Goal: Information Seeking & Learning: Find specific fact

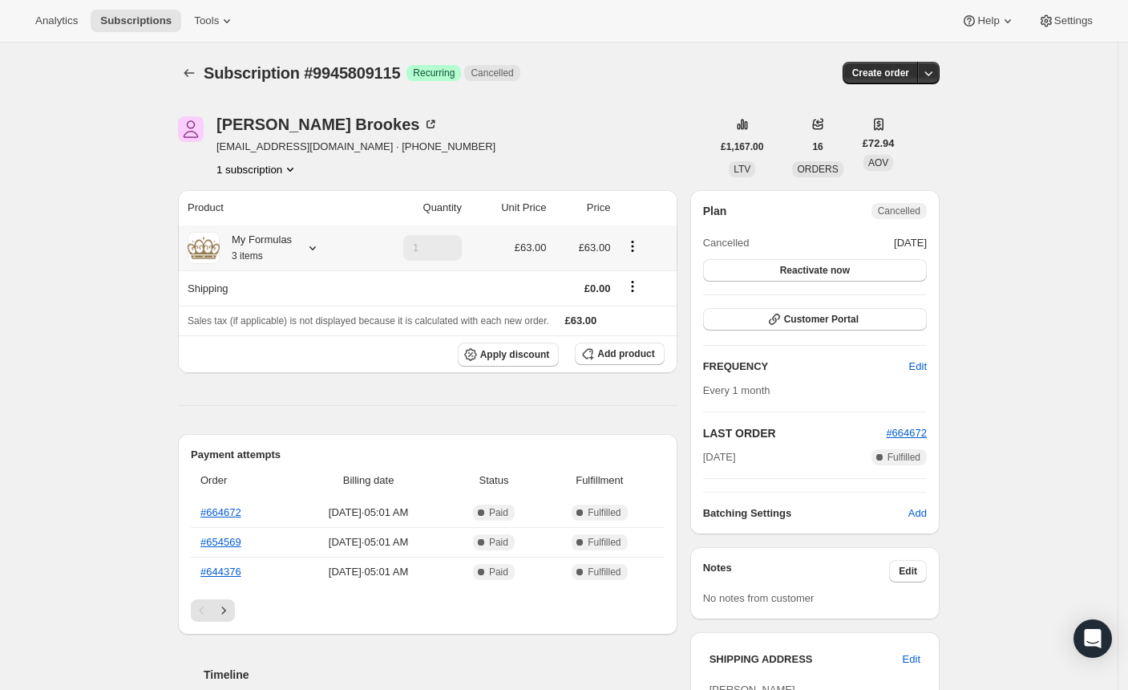
click at [321, 250] on icon at bounding box center [313, 248] width 16 height 16
click at [108, 261] on div "Subscription #9945809115. This page is ready Subscription #9945809115 Success R…" at bounding box center [559, 702] width 1118 height 1319
click at [321, 253] on icon at bounding box center [313, 248] width 16 height 16
click at [83, 233] on div "Subscription #9945809115. This page is ready Subscription #9945809115 Success R…" at bounding box center [559, 702] width 1118 height 1319
click at [58, 254] on div "Subscription #9945809115. This page is ready Subscription #9945809115 Success R…" at bounding box center [559, 702] width 1118 height 1319
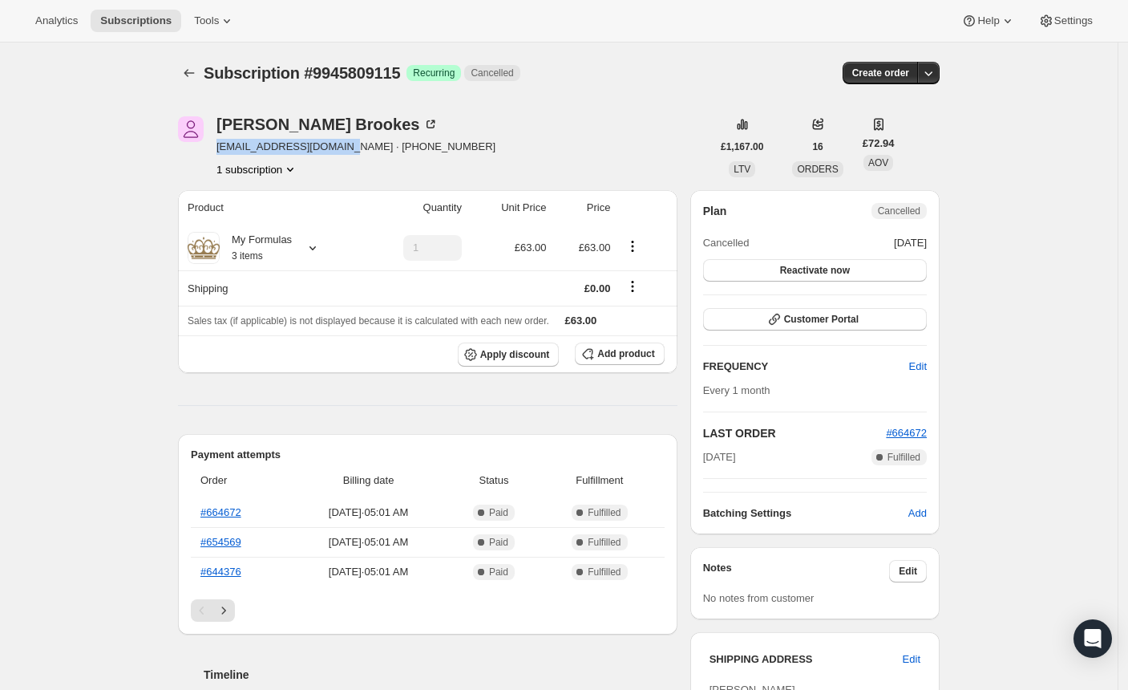
drag, startPoint x: 357, startPoint y: 148, endPoint x: 223, endPoint y: 152, distance: 134.0
click at [223, 152] on span "[EMAIL_ADDRESS][DOMAIN_NAME] · [PHONE_NUMBER]" at bounding box center [356, 147] width 279 height 16
copy span "[EMAIL_ADDRESS][DOMAIN_NAME]"
click at [65, 261] on div "Subscription #9945809115. This page is ready Subscription #9945809115 Success R…" at bounding box center [559, 702] width 1118 height 1319
click at [316, 249] on icon at bounding box center [313, 248] width 16 height 16
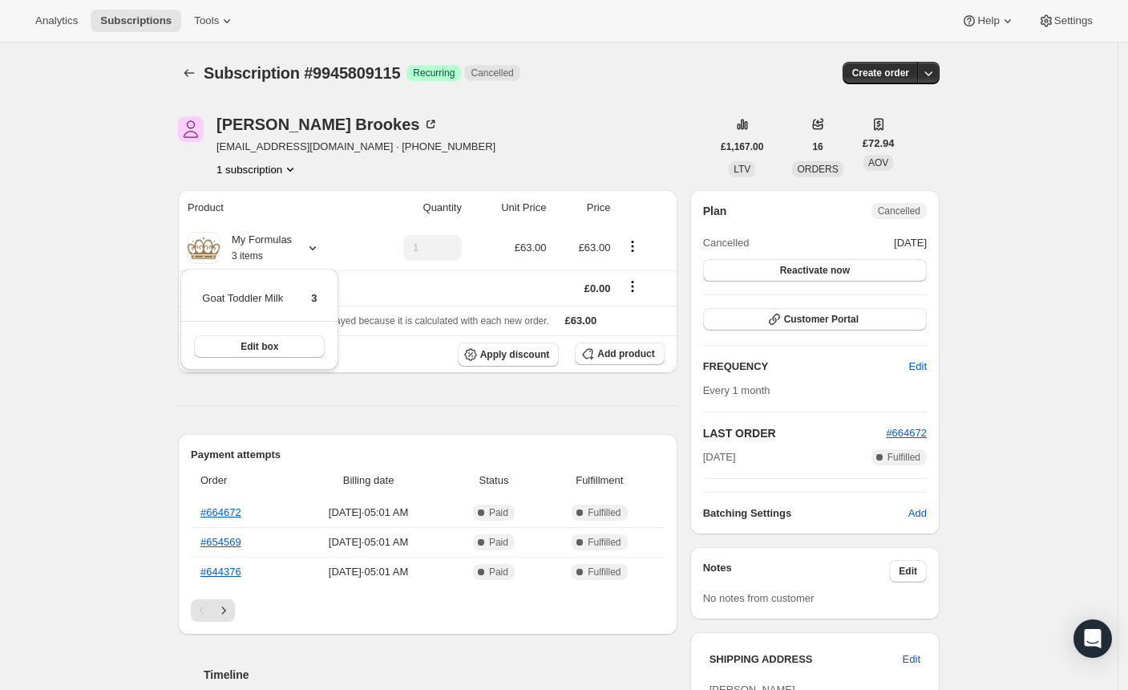
click at [72, 374] on div "Subscription #9945809115. This page is ready Subscription #9945809115 Success R…" at bounding box center [559, 702] width 1118 height 1319
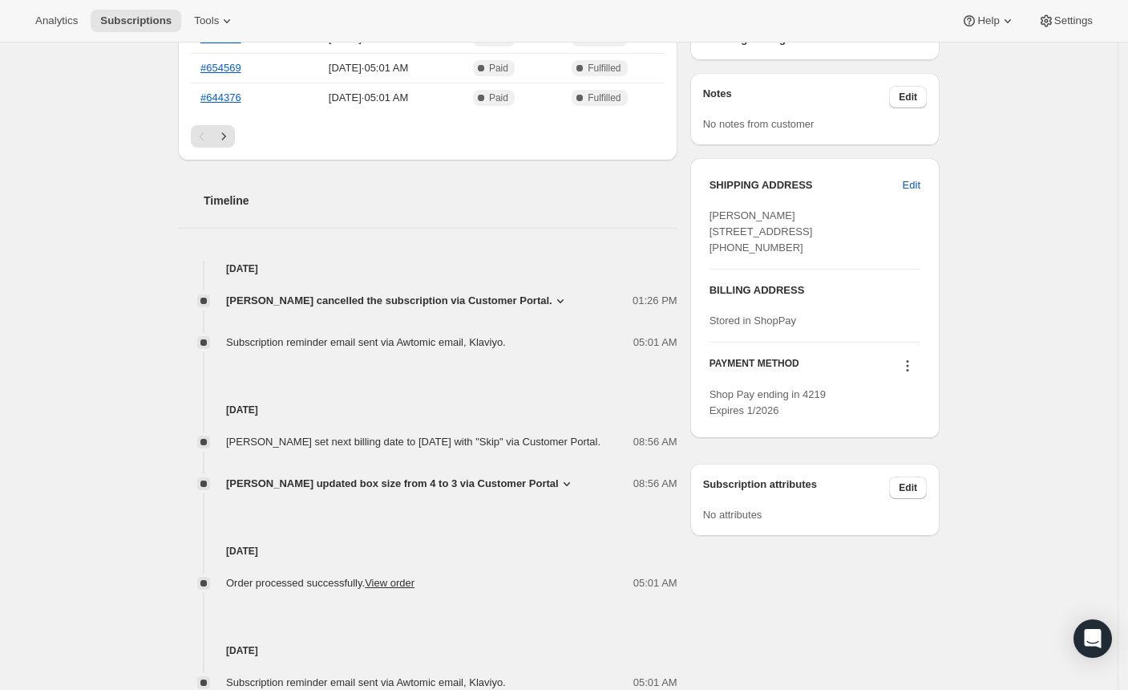
scroll to position [447, 0]
